Goal: Task Accomplishment & Management: Manage account settings

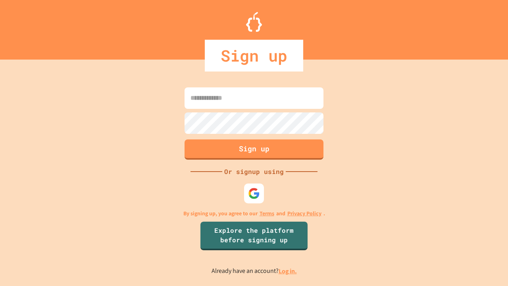
click at [288, 271] on link "Log in." at bounding box center [288, 271] width 18 height 8
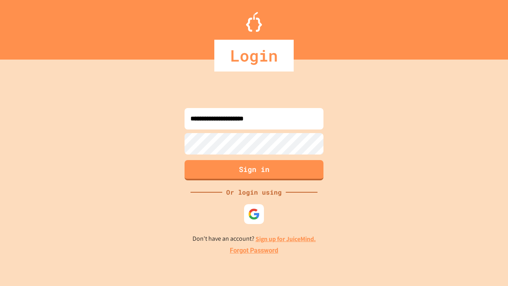
type input "**********"
